Goal: Transaction & Acquisition: Purchase product/service

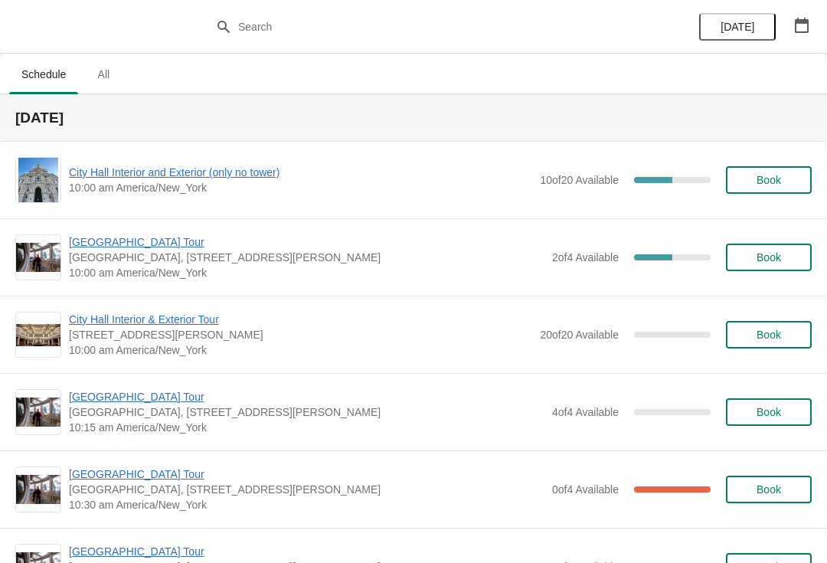
click at [126, 178] on span "City Hall Interior and Exterior (only no tower)" at bounding box center [300, 172] width 463 height 15
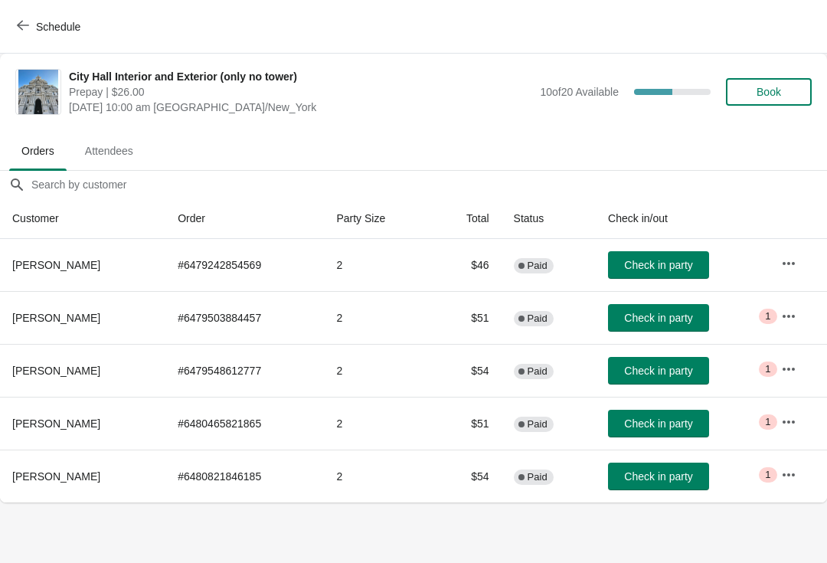
click at [689, 329] on button "Check in party" at bounding box center [658, 318] width 101 height 28
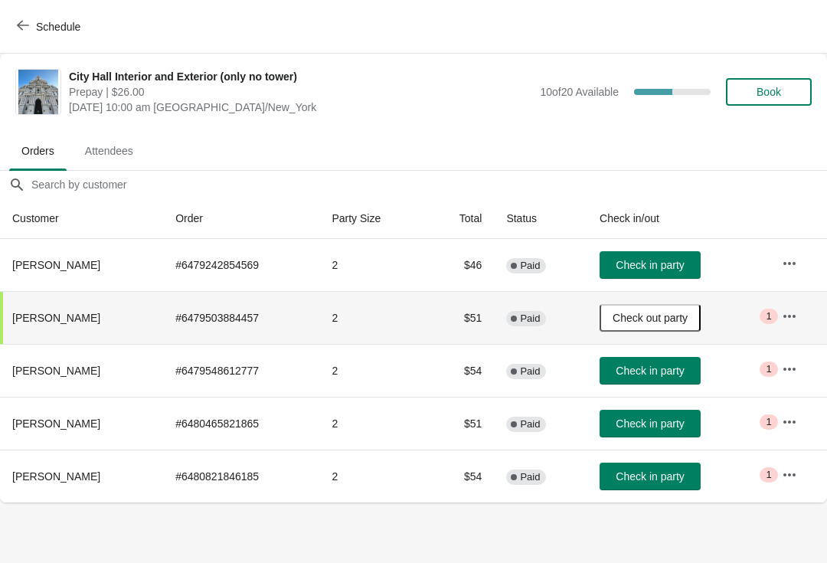
click at [664, 374] on span "Check in party" at bounding box center [650, 371] width 68 height 12
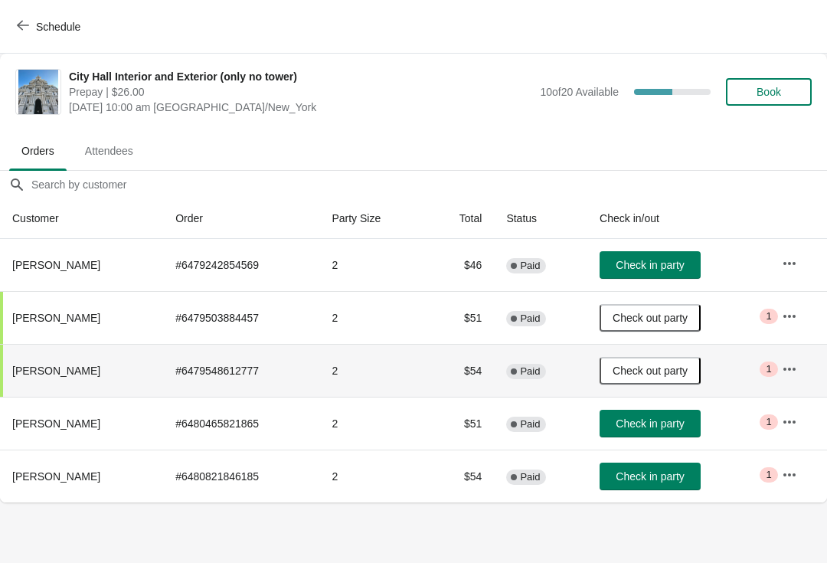
click at [61, 40] on button "Schedule" at bounding box center [50, 27] width 85 height 28
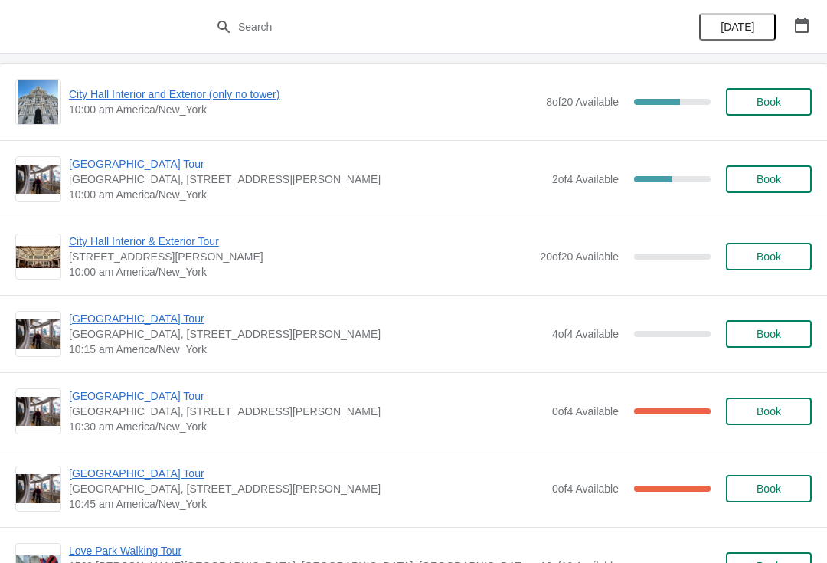
scroll to position [83, 0]
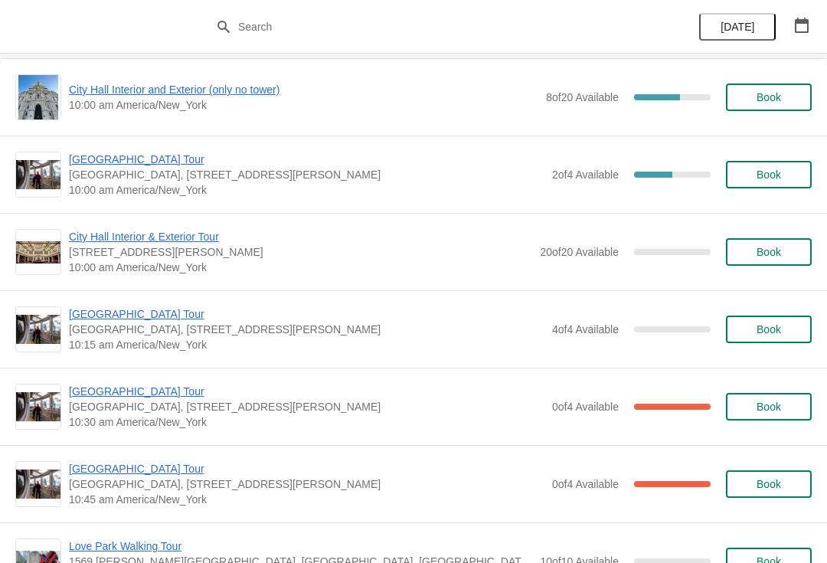
click at [793, 336] on button "Book" at bounding box center [769, 330] width 86 height 28
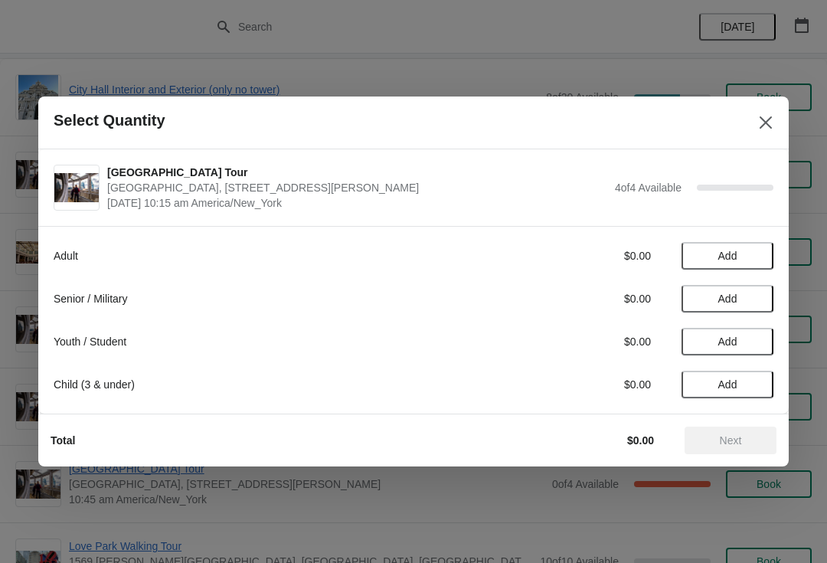
click at [736, 305] on span "Add" at bounding box center [727, 299] width 19 height 12
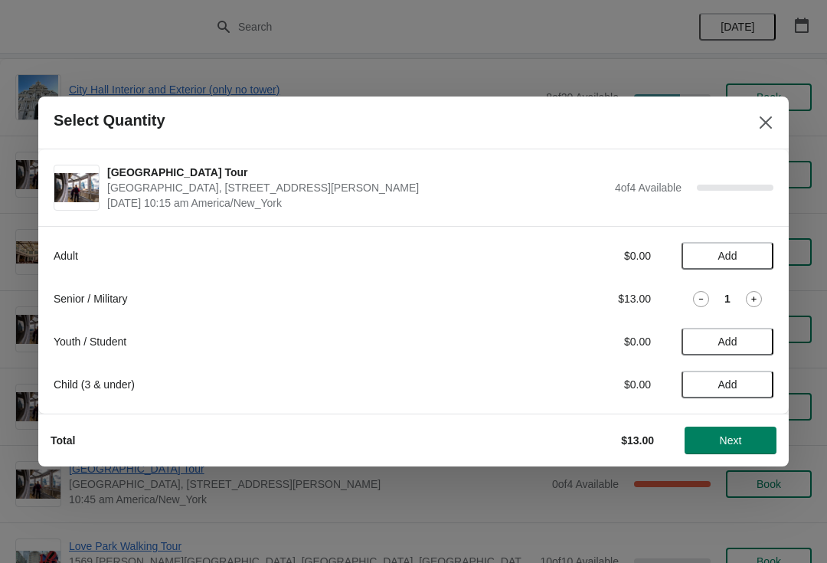
click at [753, 299] on icon at bounding box center [753, 298] width 5 height 5
click at [744, 450] on button "Next" at bounding box center [731, 441] width 92 height 28
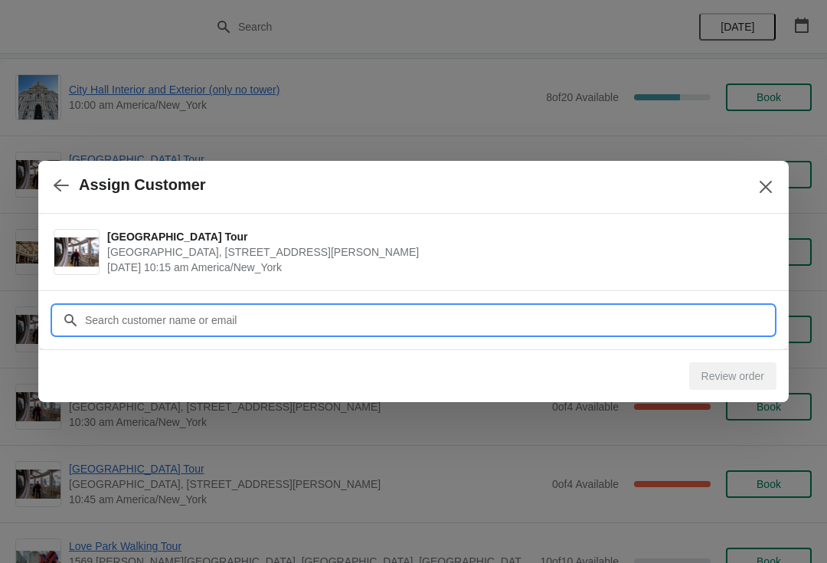
click at [116, 325] on input "Customer" at bounding box center [428, 320] width 689 height 28
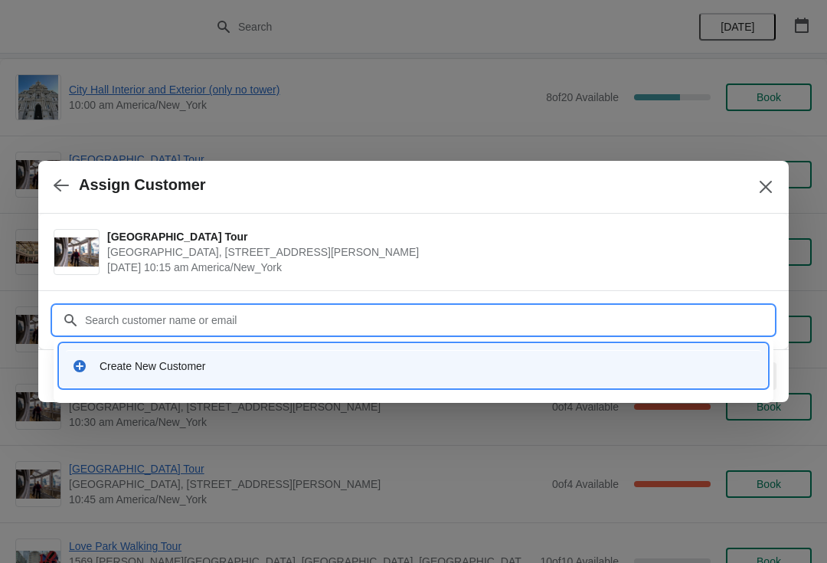
click at [86, 344] on div "Create New Customer" at bounding box center [414, 366] width 708 height 44
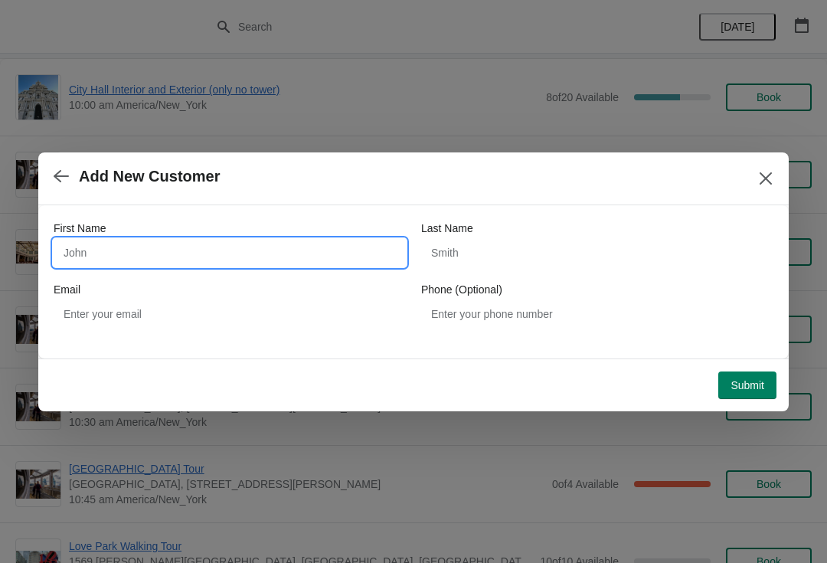
click at [83, 255] on input "First Name" at bounding box center [230, 253] width 352 height 28
type input "[PERSON_NAME]"
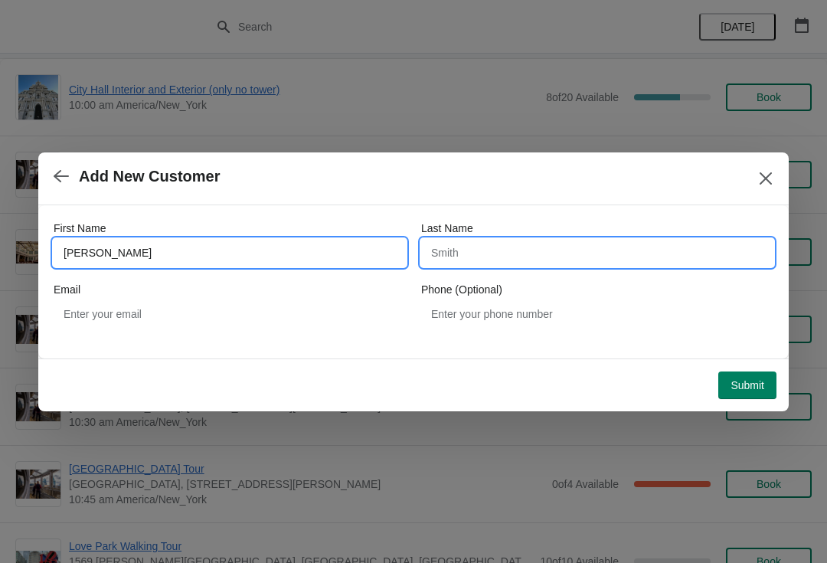
click at [488, 254] on input "Last Name" at bounding box center [597, 253] width 352 height 28
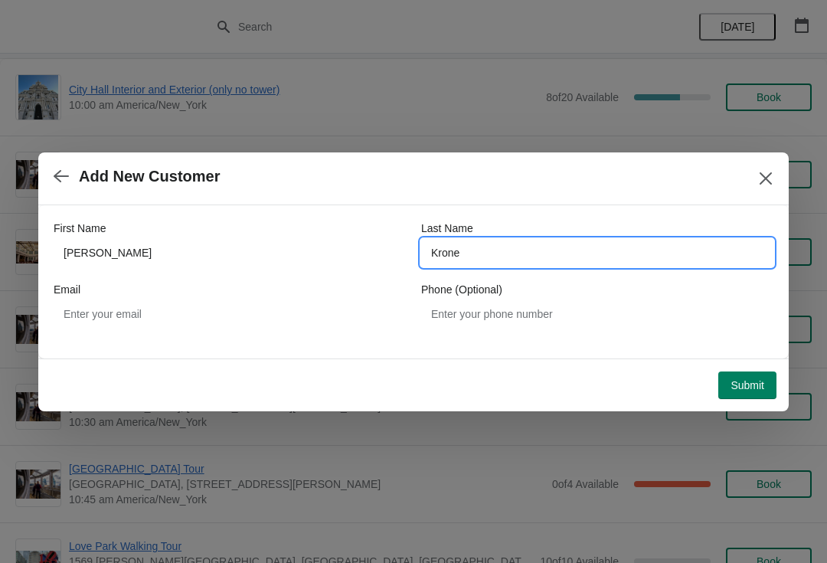
type input "Krone"
click at [749, 384] on span "Submit" at bounding box center [748, 385] width 34 height 12
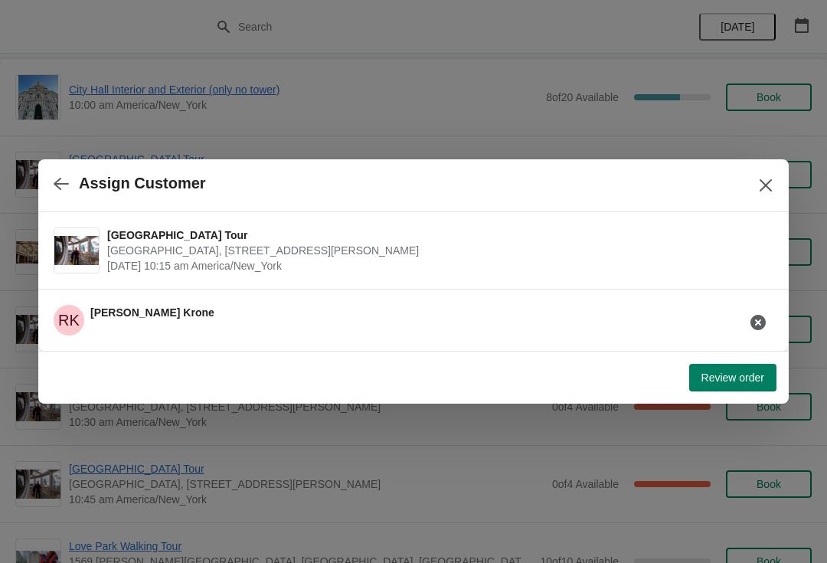
click at [740, 380] on span "Review order" at bounding box center [733, 377] width 63 height 12
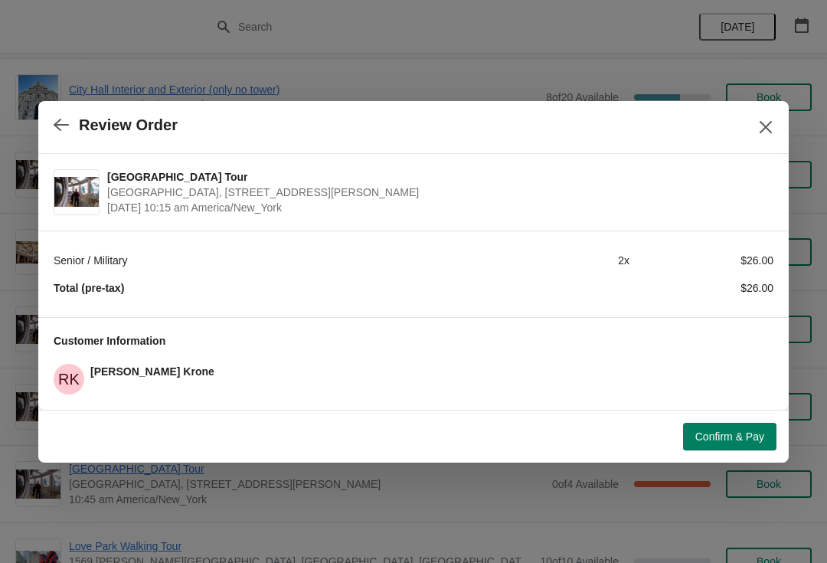
click at [744, 443] on button "Confirm & Pay" at bounding box center [729, 437] width 93 height 28
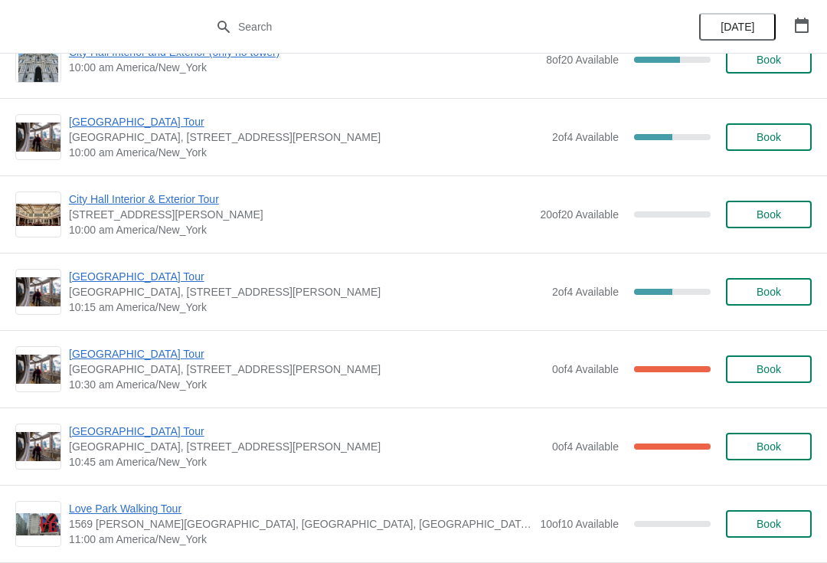
scroll to position [118, 0]
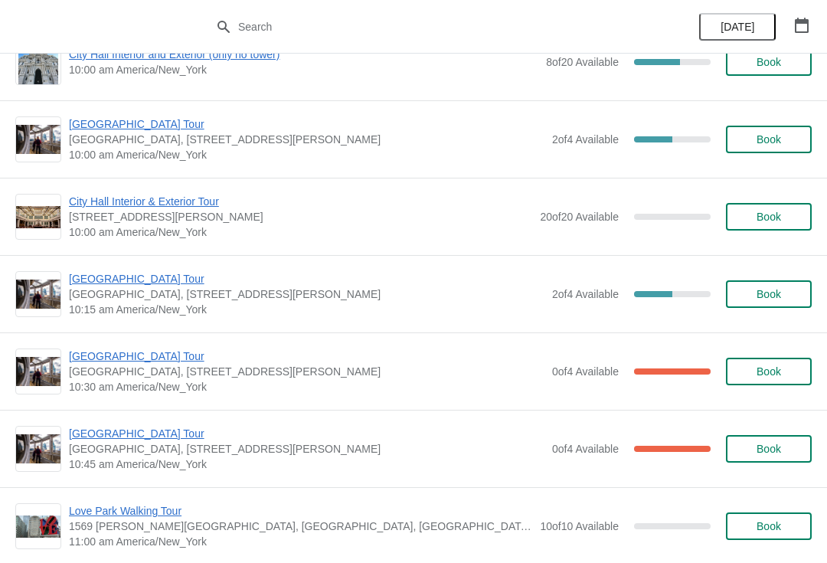
click at [129, 112] on div "City Hall Tower Tour City Hall Visitor Center, 1400 John F Kennedy Boulevard Su…" at bounding box center [413, 138] width 827 height 77
click at [88, 129] on span "[GEOGRAPHIC_DATA] Tour" at bounding box center [307, 123] width 476 height 15
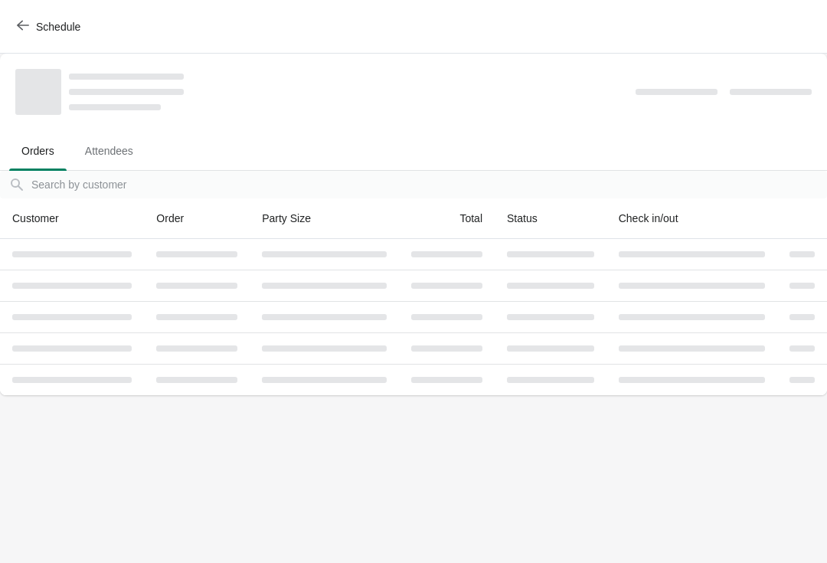
scroll to position [0, 0]
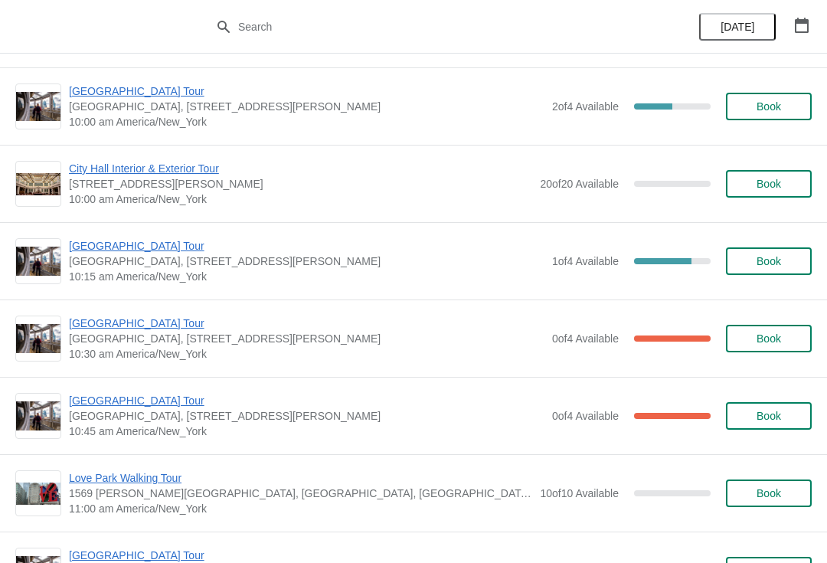
scroll to position [150, 0]
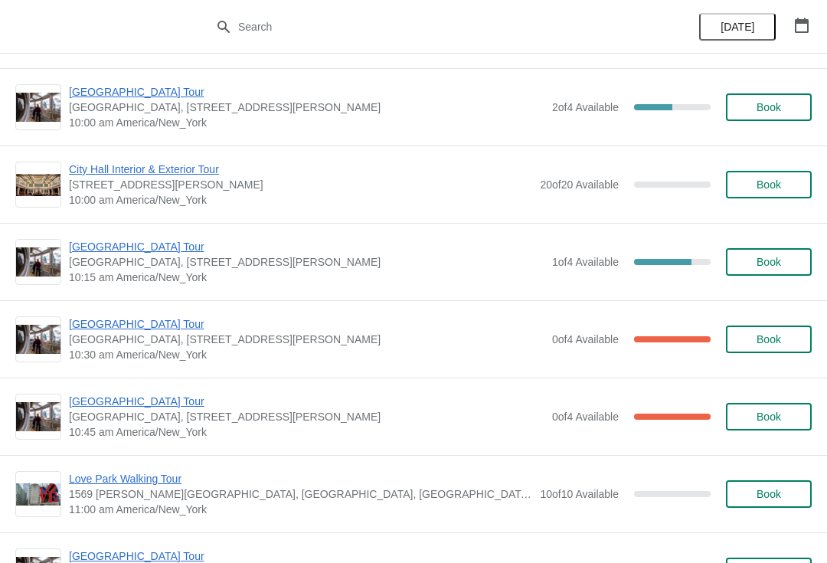
click at [97, 244] on span "[GEOGRAPHIC_DATA] Tour" at bounding box center [307, 246] width 476 height 15
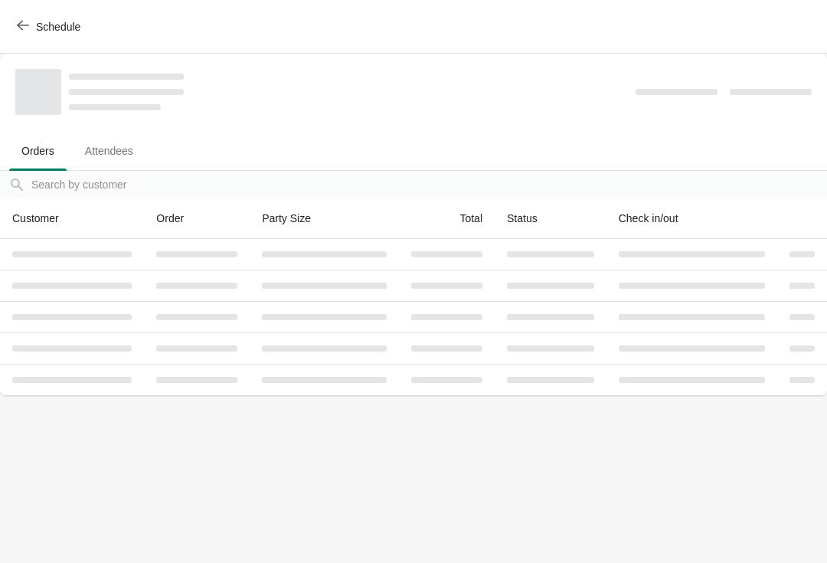
scroll to position [0, 0]
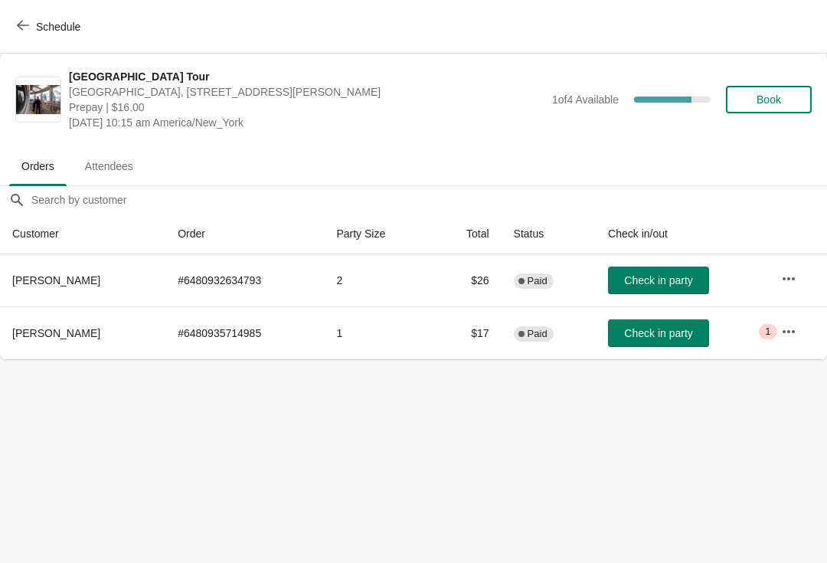
click at [656, 274] on span "Check in party" at bounding box center [658, 280] width 68 height 12
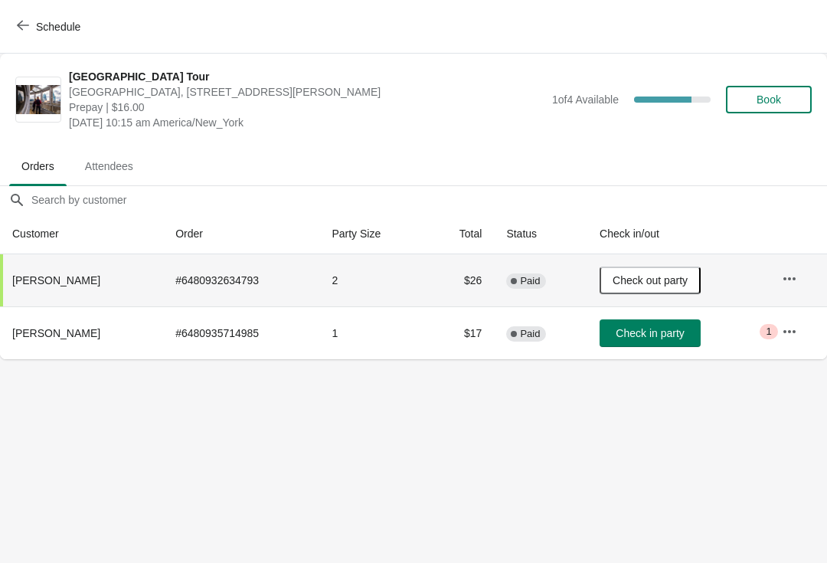
click at [783, 102] on span "Book" at bounding box center [769, 99] width 58 height 12
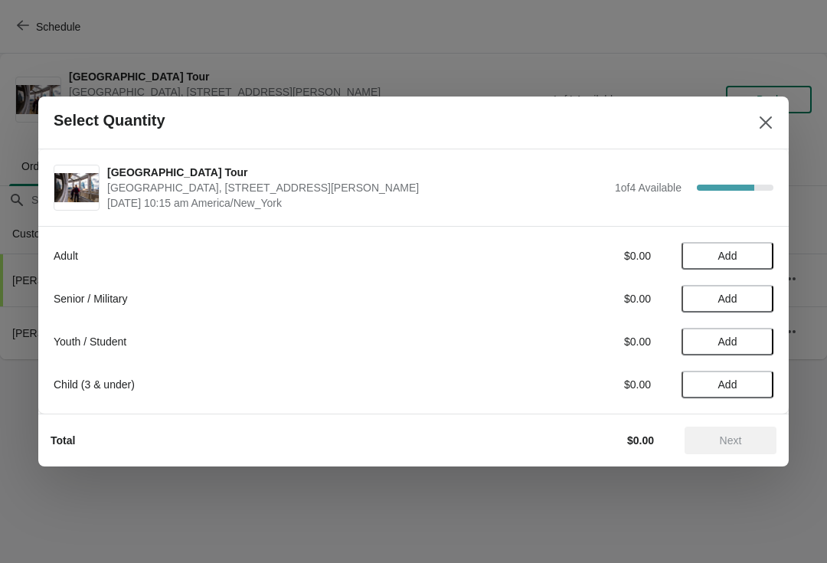
click at [744, 300] on span "Add" at bounding box center [727, 299] width 64 height 12
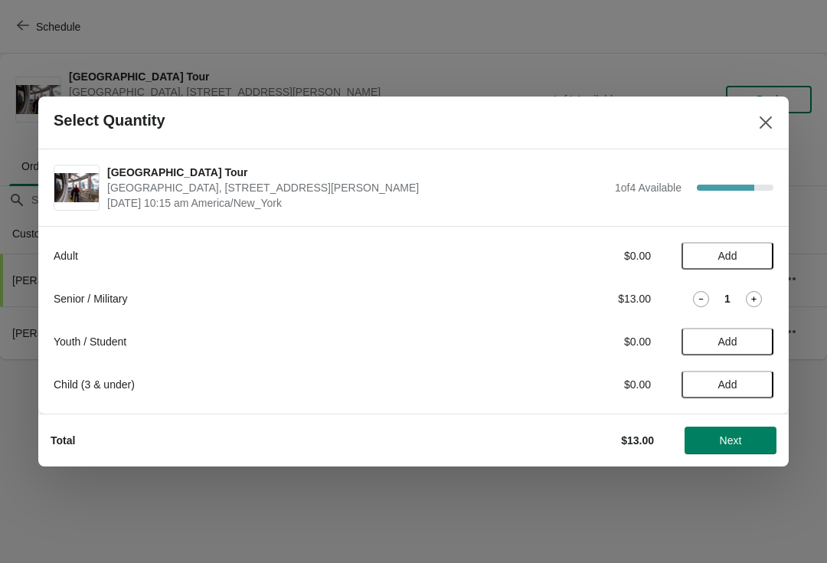
click at [760, 291] on icon at bounding box center [754, 299] width 16 height 16
click at [751, 447] on button "Next" at bounding box center [731, 441] width 92 height 28
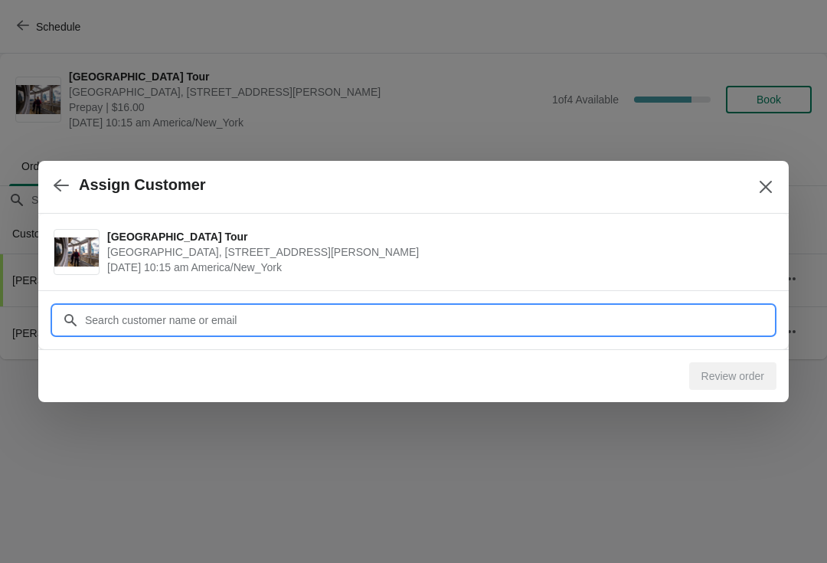
click at [124, 328] on input "Customer" at bounding box center [428, 320] width 689 height 28
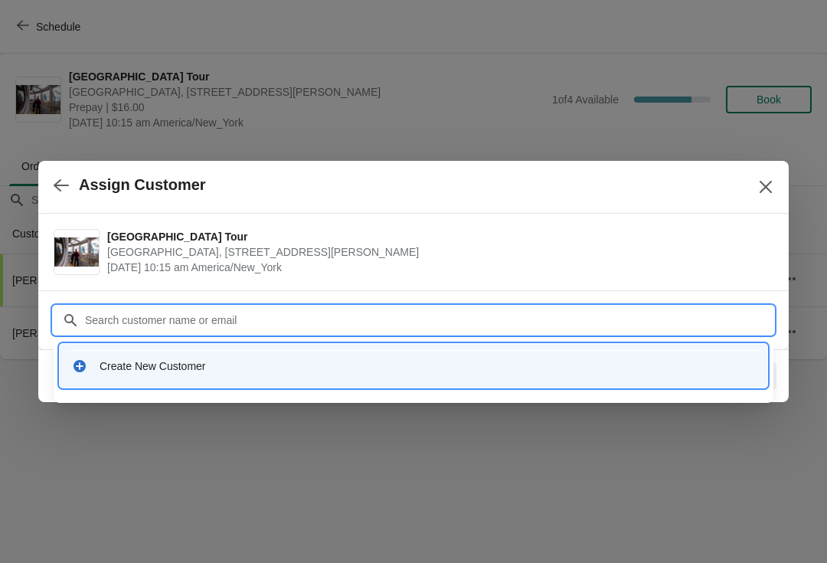
click at [94, 371] on div "Create New Customer" at bounding box center [413, 365] width 683 height 15
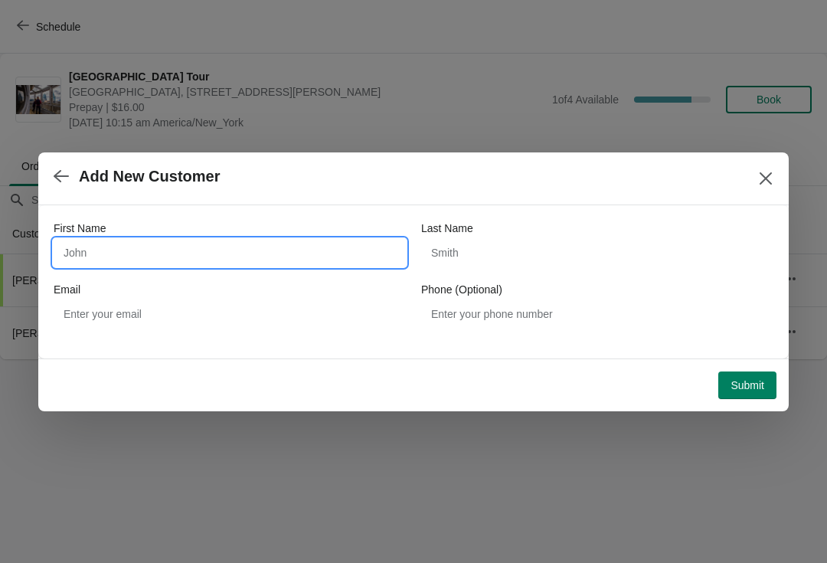
click at [91, 247] on input "First Name" at bounding box center [230, 253] width 352 height 28
type input "LeAnne"
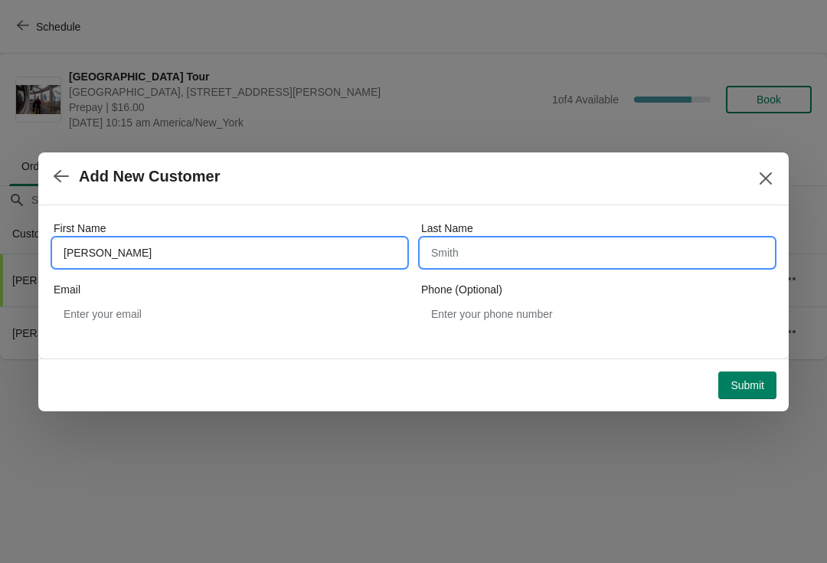
click at [582, 247] on input "Last Name" at bounding box center [597, 253] width 352 height 28
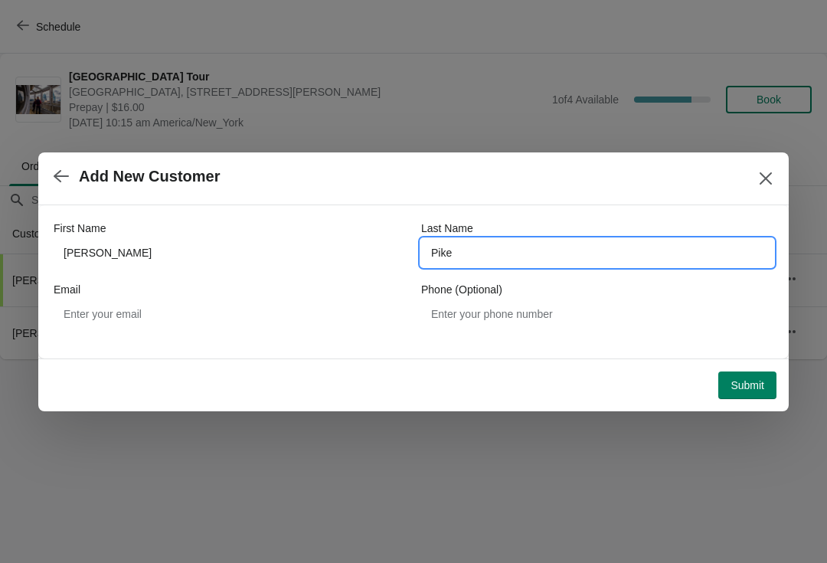
type input "Pike"
click at [747, 381] on span "Submit" at bounding box center [748, 385] width 34 height 12
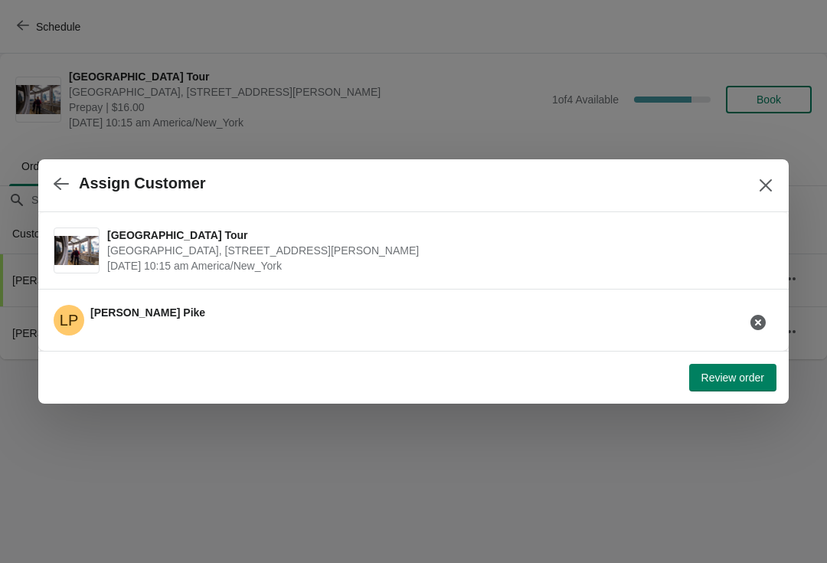
click at [738, 382] on span "Review order" at bounding box center [733, 377] width 63 height 12
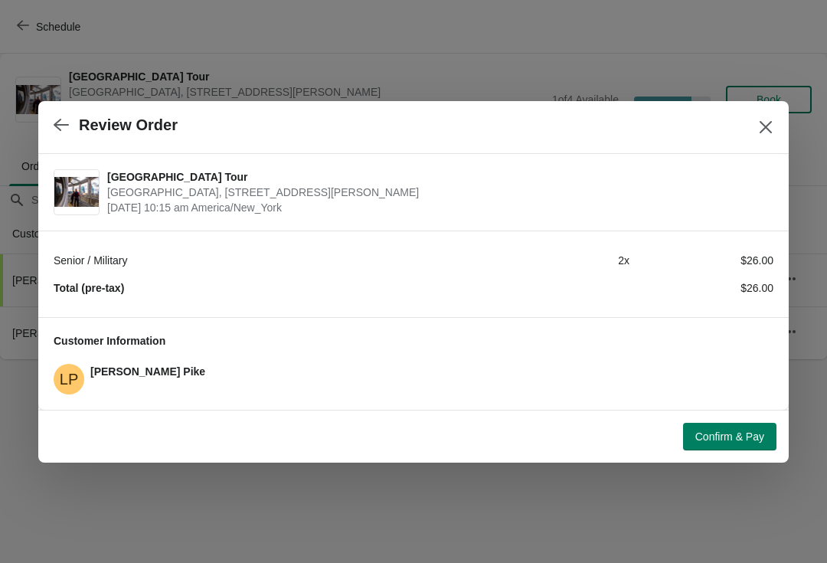
click at [722, 440] on span "Confirm & Pay" at bounding box center [729, 436] width 69 height 12
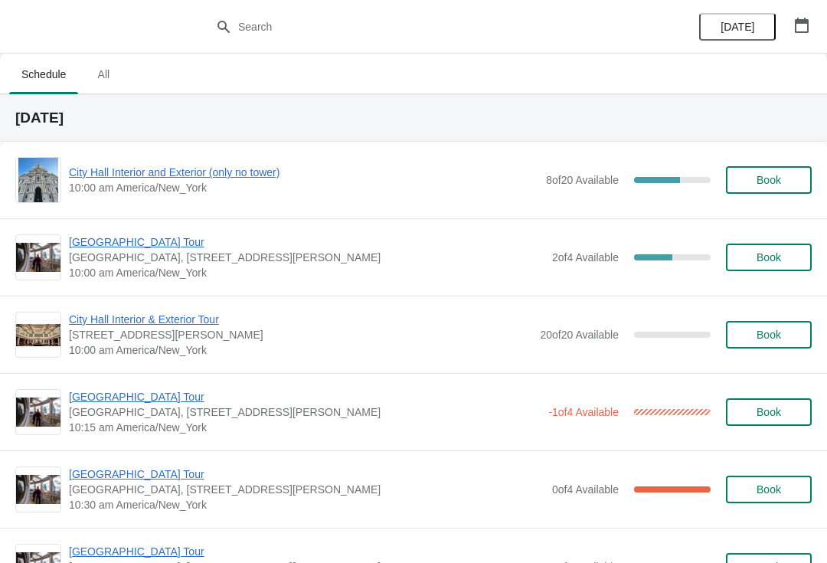
click at [100, 393] on span "[GEOGRAPHIC_DATA] Tour" at bounding box center [305, 396] width 472 height 15
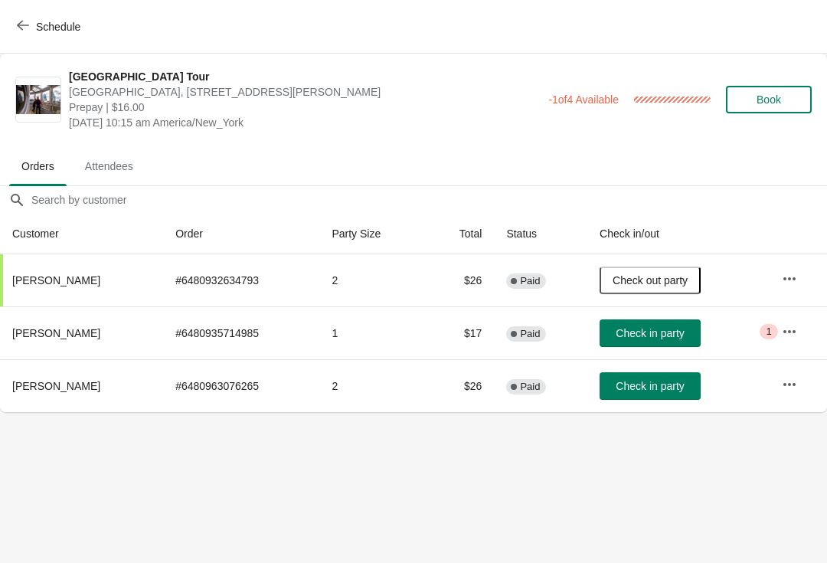
click at [666, 397] on button "Check in party" at bounding box center [650, 386] width 101 height 28
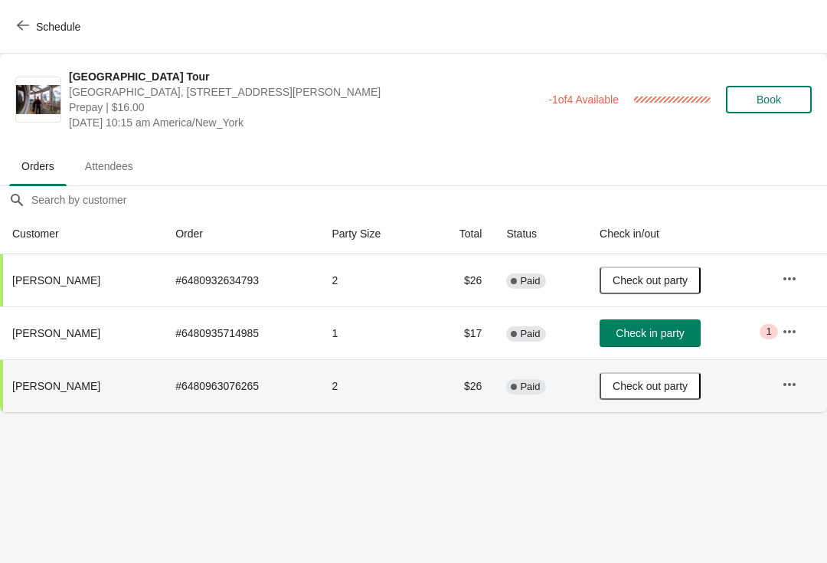
click at [25, 28] on icon "button" at bounding box center [23, 25] width 12 height 12
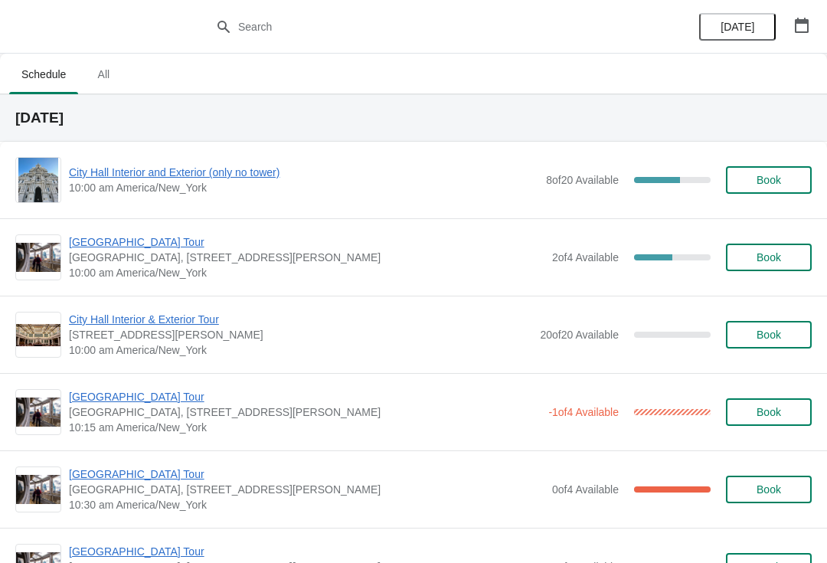
click at [80, 393] on span "[GEOGRAPHIC_DATA] Tour" at bounding box center [305, 396] width 472 height 15
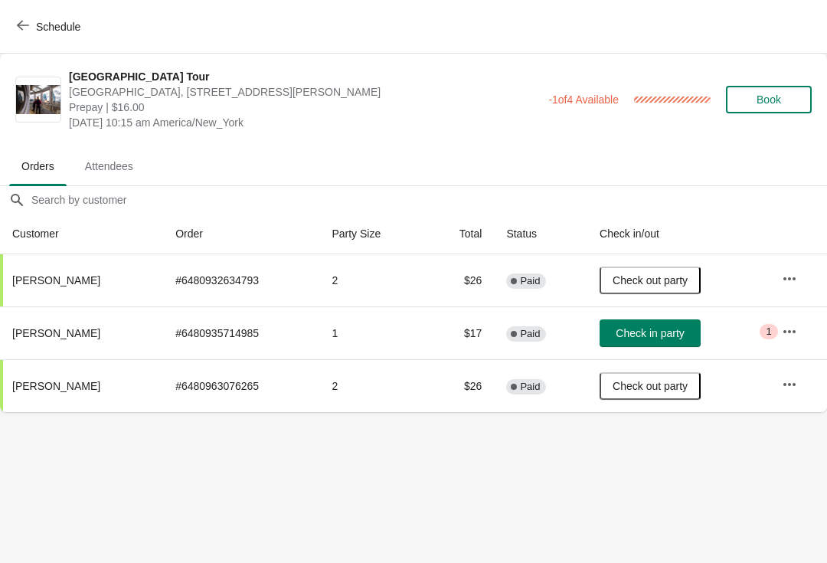
click at [18, 28] on icon "button" at bounding box center [23, 25] width 12 height 12
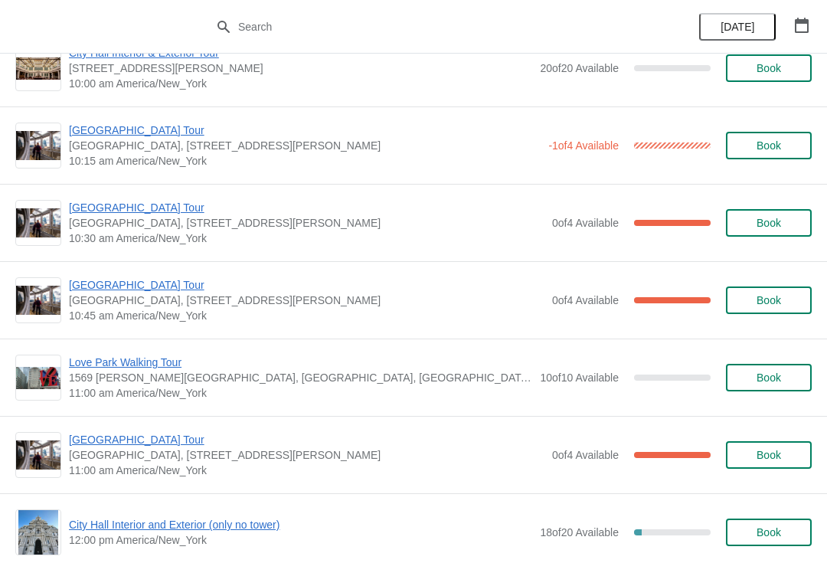
scroll to position [221, 0]
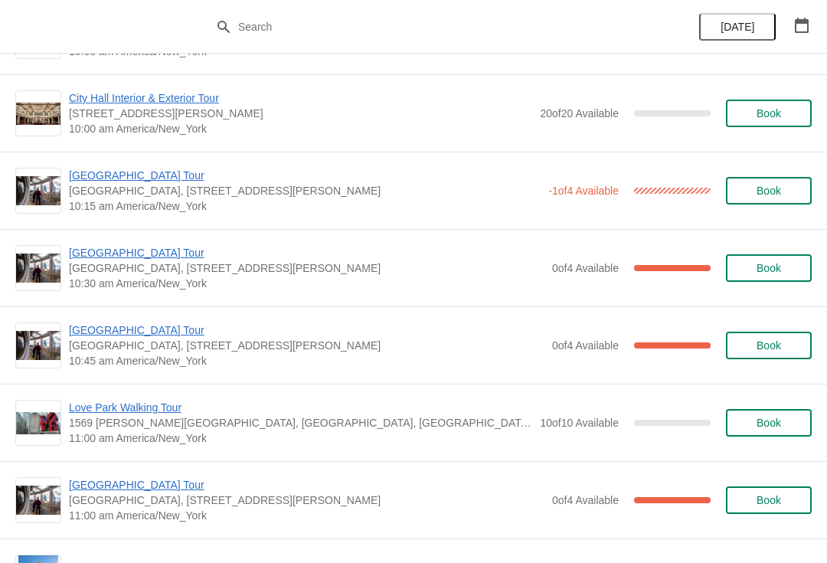
click at [85, 175] on span "[GEOGRAPHIC_DATA] Tour" at bounding box center [305, 175] width 472 height 15
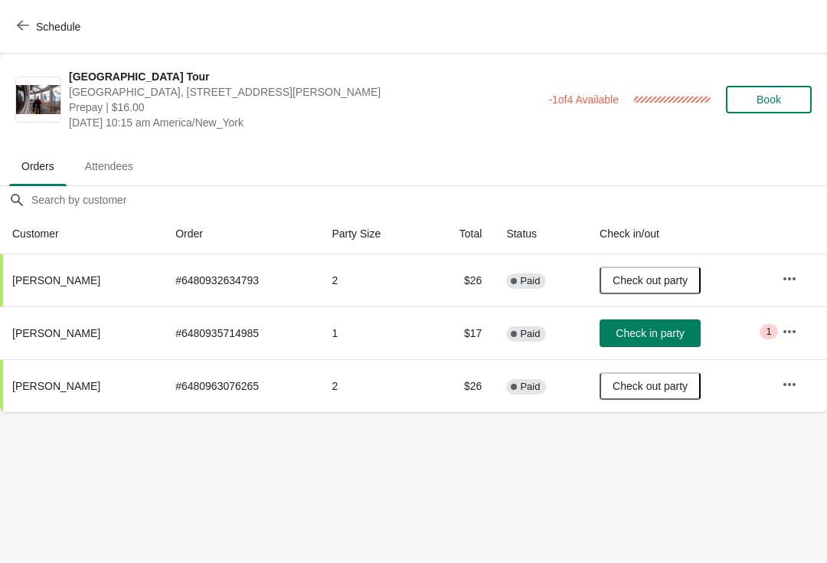
scroll to position [0, 0]
click at [684, 332] on span "Check in party" at bounding box center [650, 333] width 68 height 12
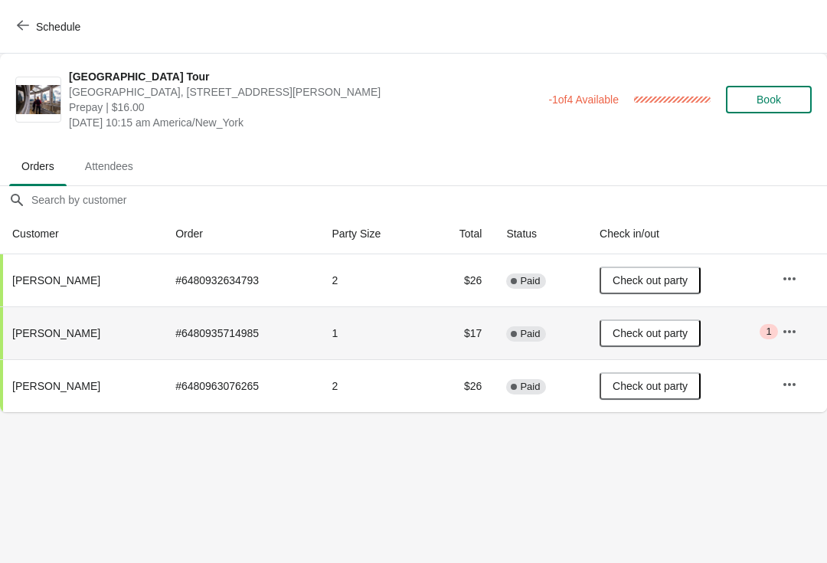
click at [31, 25] on span "Schedule" at bounding box center [50, 26] width 61 height 15
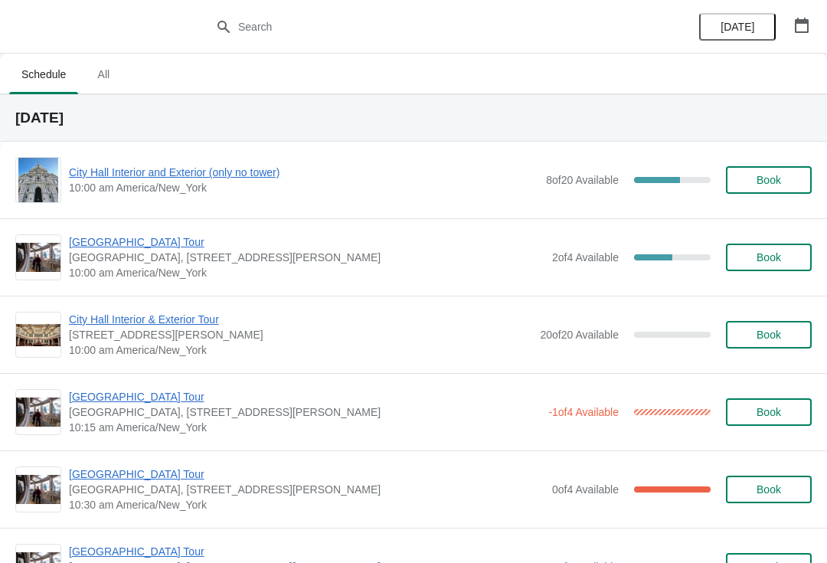
scroll to position [16, 0]
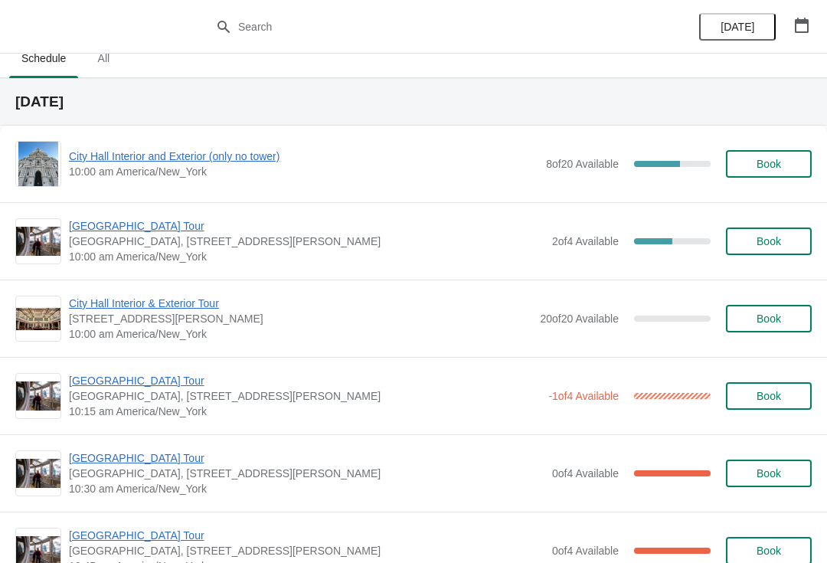
click at [771, 402] on span "Book" at bounding box center [769, 396] width 25 height 12
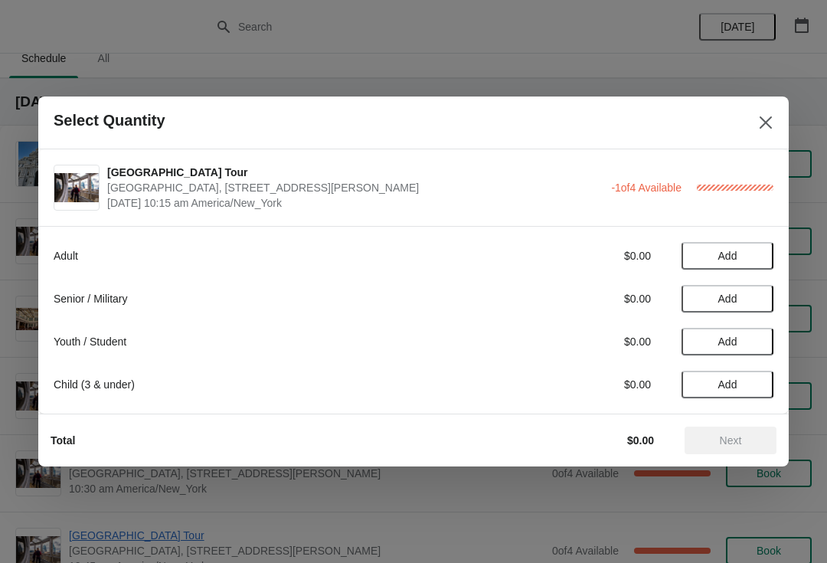
click at [744, 258] on span "Add" at bounding box center [727, 256] width 64 height 12
click at [737, 432] on button "Next" at bounding box center [731, 441] width 92 height 28
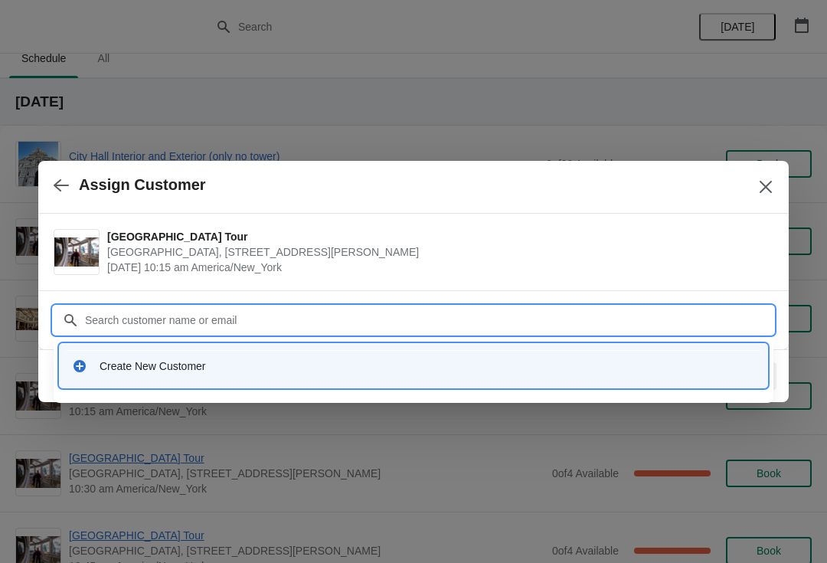
click at [93, 373] on div "Create New Customer" at bounding box center [413, 365] width 683 height 15
